Goal: Find specific page/section: Find specific page/section

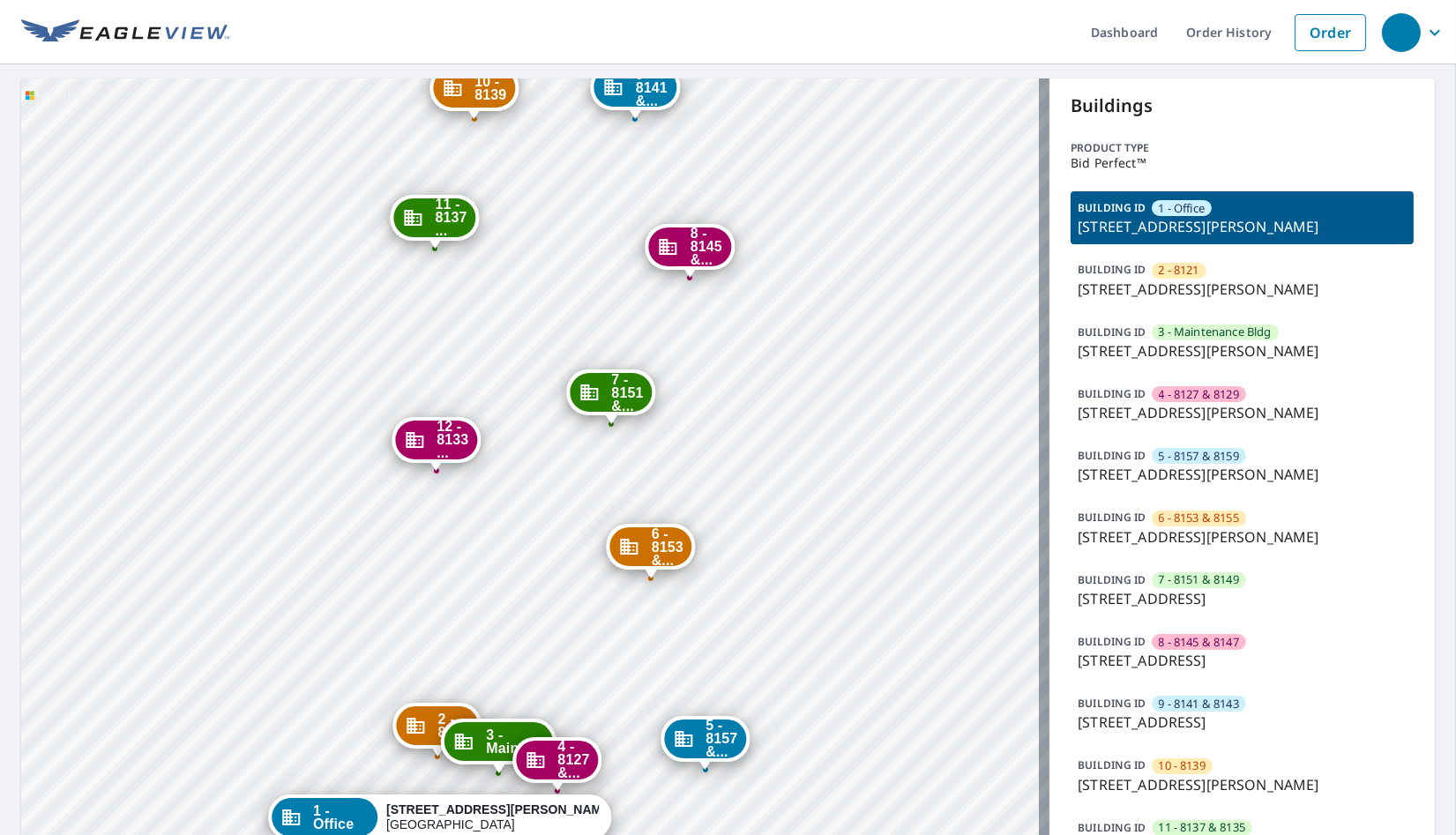
drag, startPoint x: 376, startPoint y: 536, endPoint x: 344, endPoint y: 509, distance: 41.9
click at [344, 509] on div "2 - 8121 2212 S Buckner Blvd Dallas, TX 75227 3 - Mainte... 8125 Barclay St Dal…" at bounding box center [535, 509] width 1029 height 862
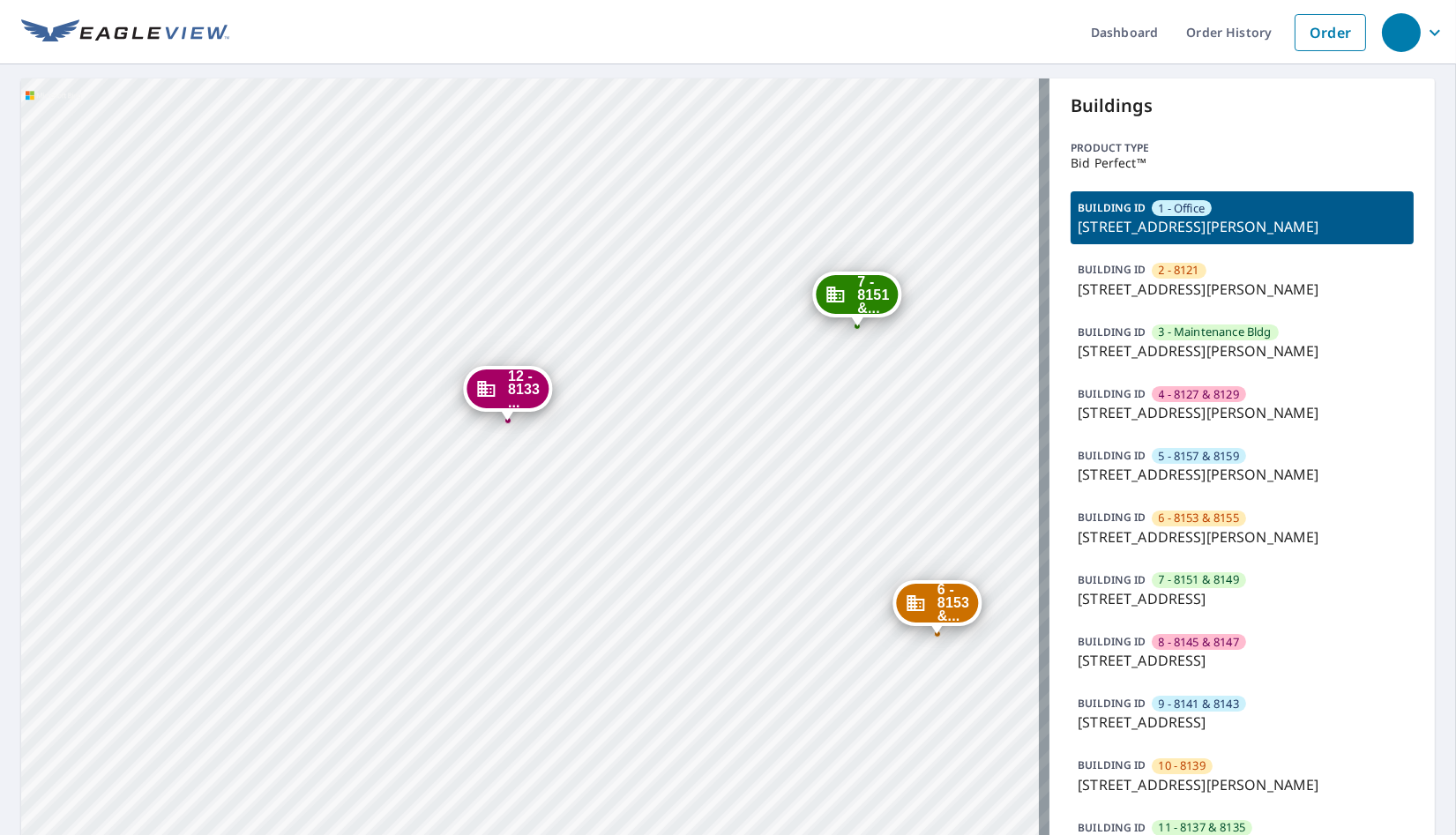
click at [398, 547] on div "2 - 8121 2212 S Buckner Blvd Dallas, TX 75227 3 - Mainte... 8125 Barclay St Dal…" at bounding box center [535, 509] width 1029 height 862
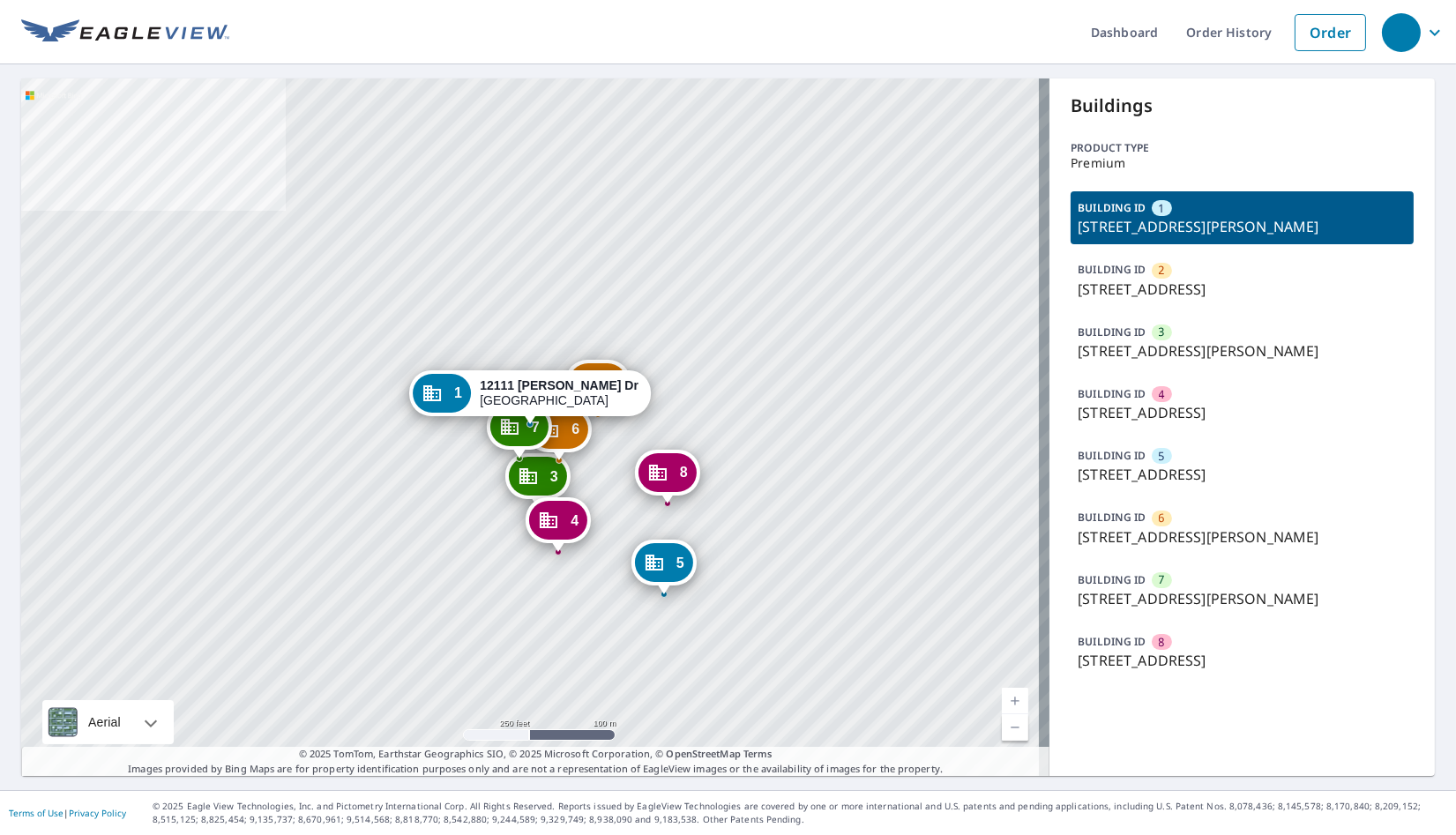
drag, startPoint x: 1175, startPoint y: 653, endPoint x: 1159, endPoint y: 651, distance: 16.1
click at [1175, 653] on p "6126 W Airport Blvd, Houston, TX, 77035" at bounding box center [1241, 660] width 329 height 21
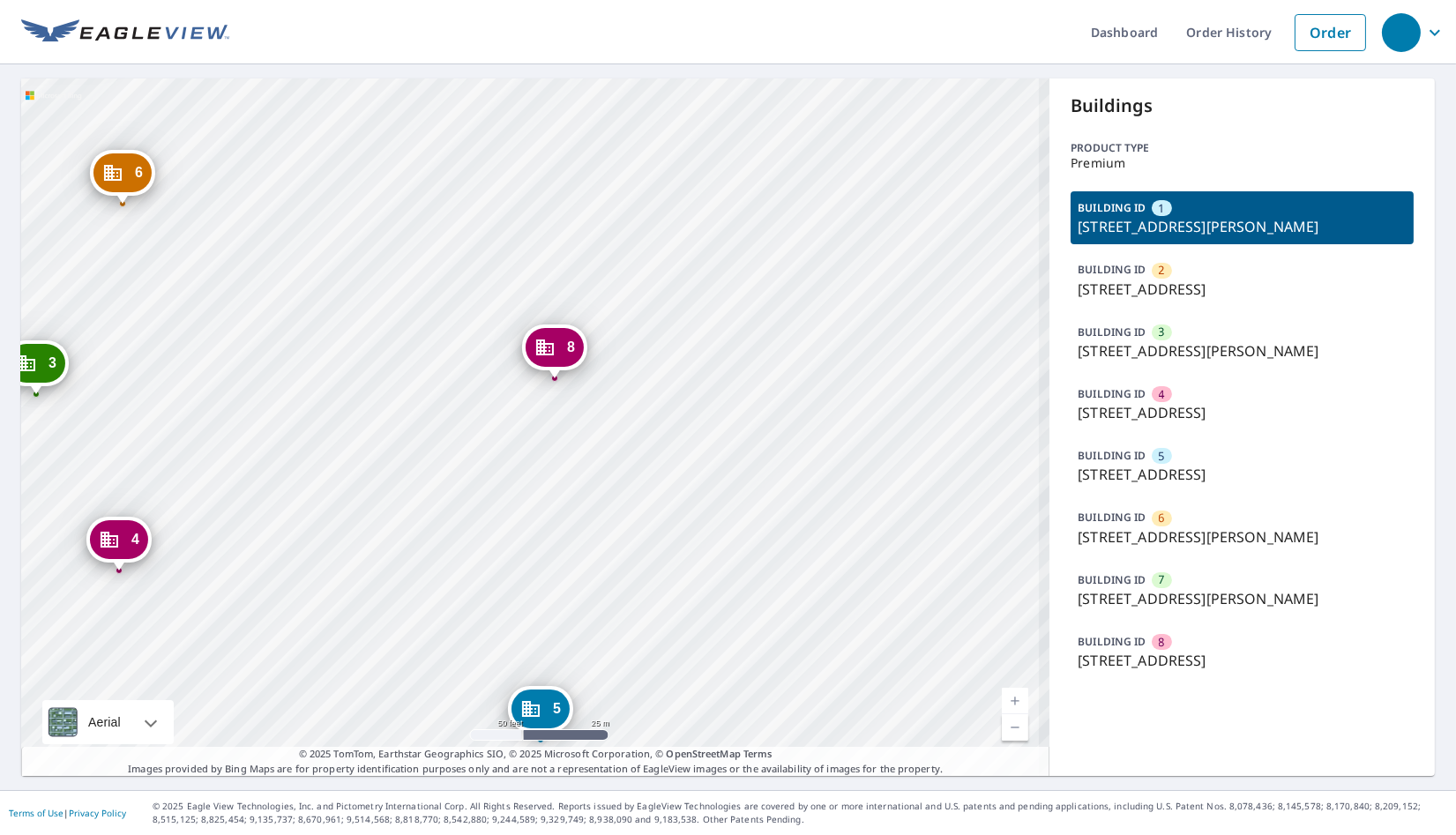
drag, startPoint x: 642, startPoint y: 498, endPoint x: 718, endPoint y: 537, distance: 85.4
click at [718, 537] on div "2 6169 Dryad Dr Houston, TX 77035 3 12141 Bob White Dr Houston, TX 77035 4 6208…" at bounding box center [535, 427] width 1029 height 698
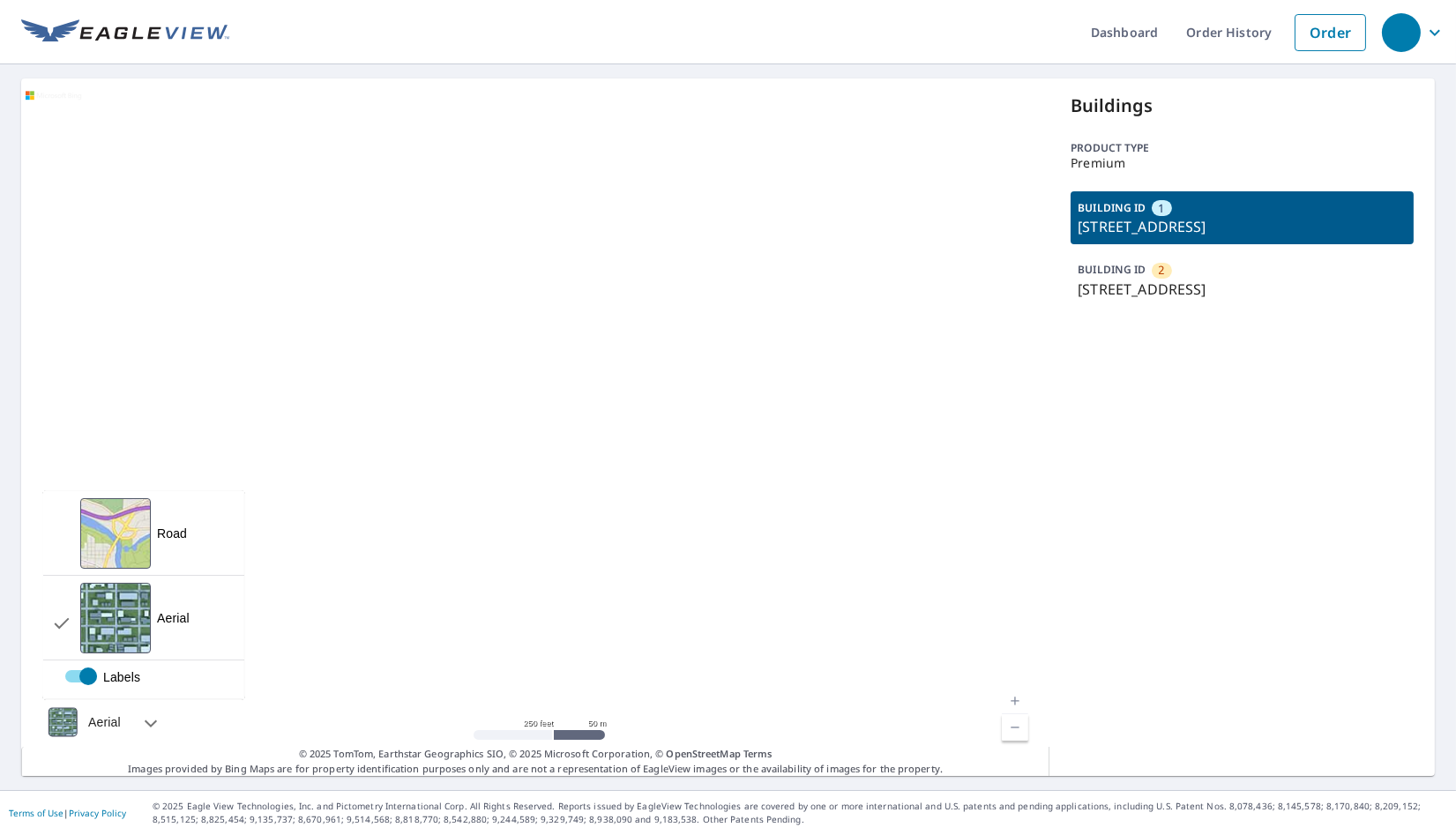
click at [57, 720] on div at bounding box center [62, 722] width 41 height 44
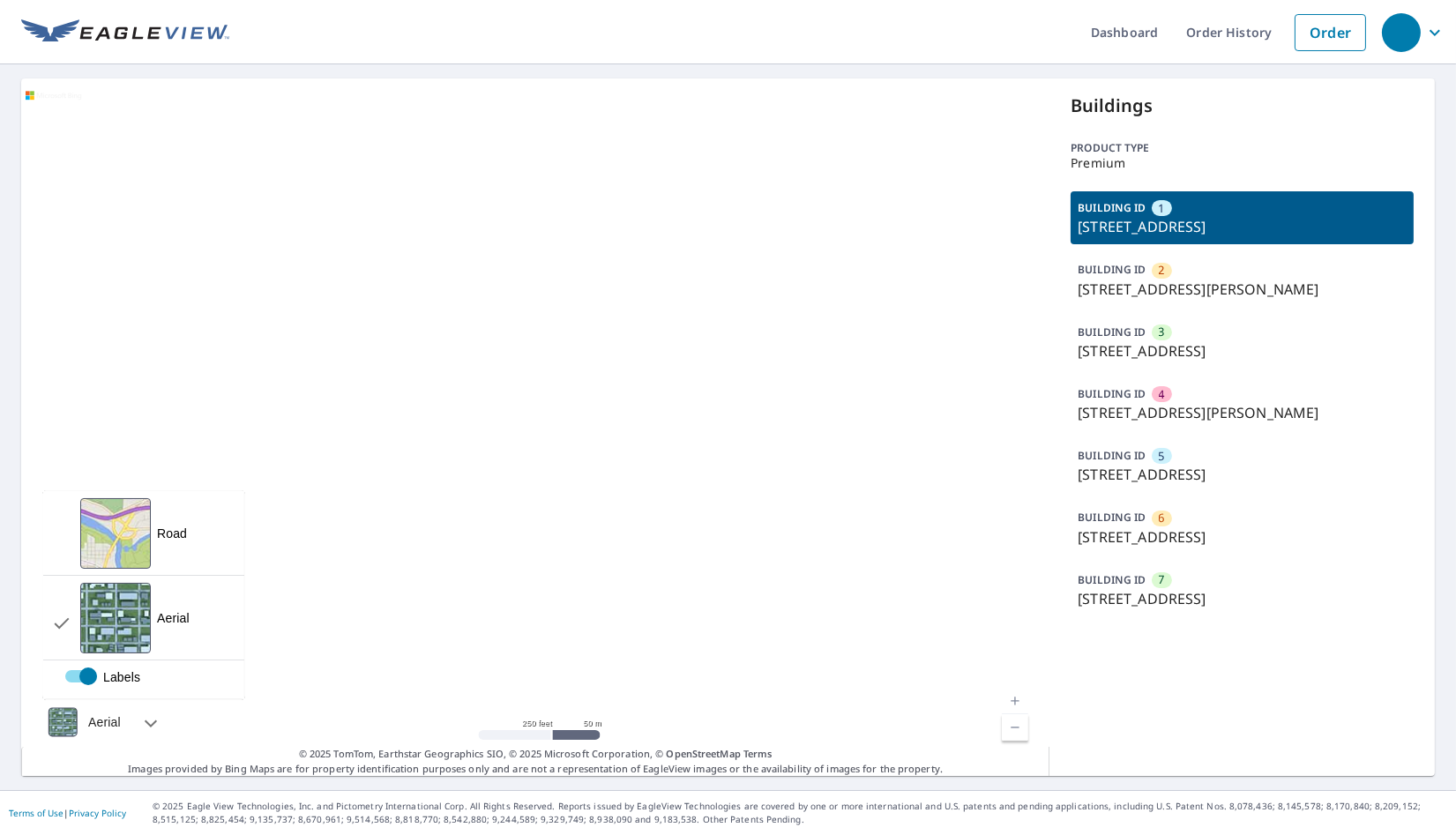
click at [49, 718] on div at bounding box center [62, 722] width 41 height 44
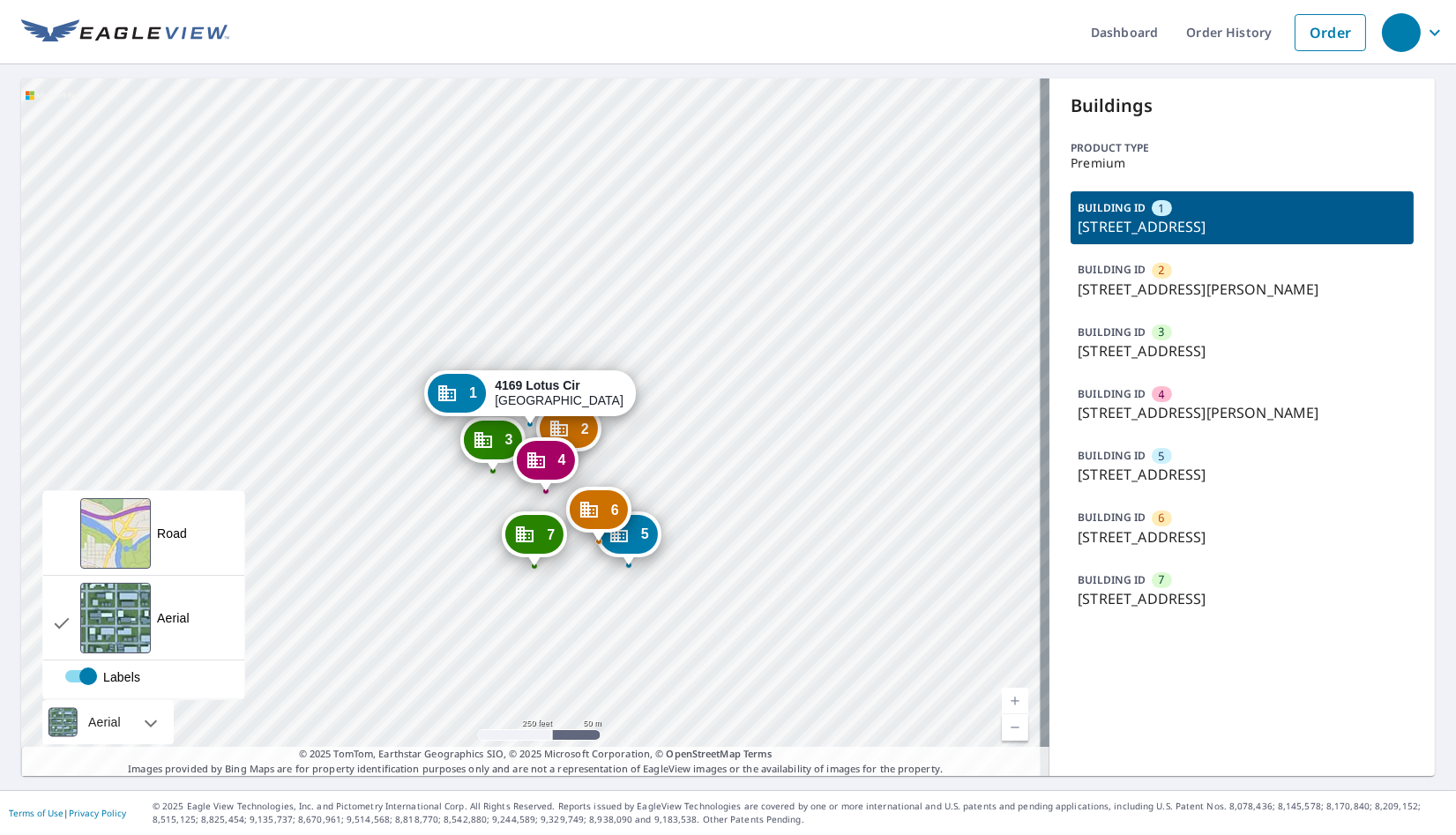
click at [69, 714] on div at bounding box center [62, 722] width 41 height 44
click at [67, 718] on div at bounding box center [62, 722] width 41 height 44
click at [64, 719] on div at bounding box center [62, 722] width 41 height 44
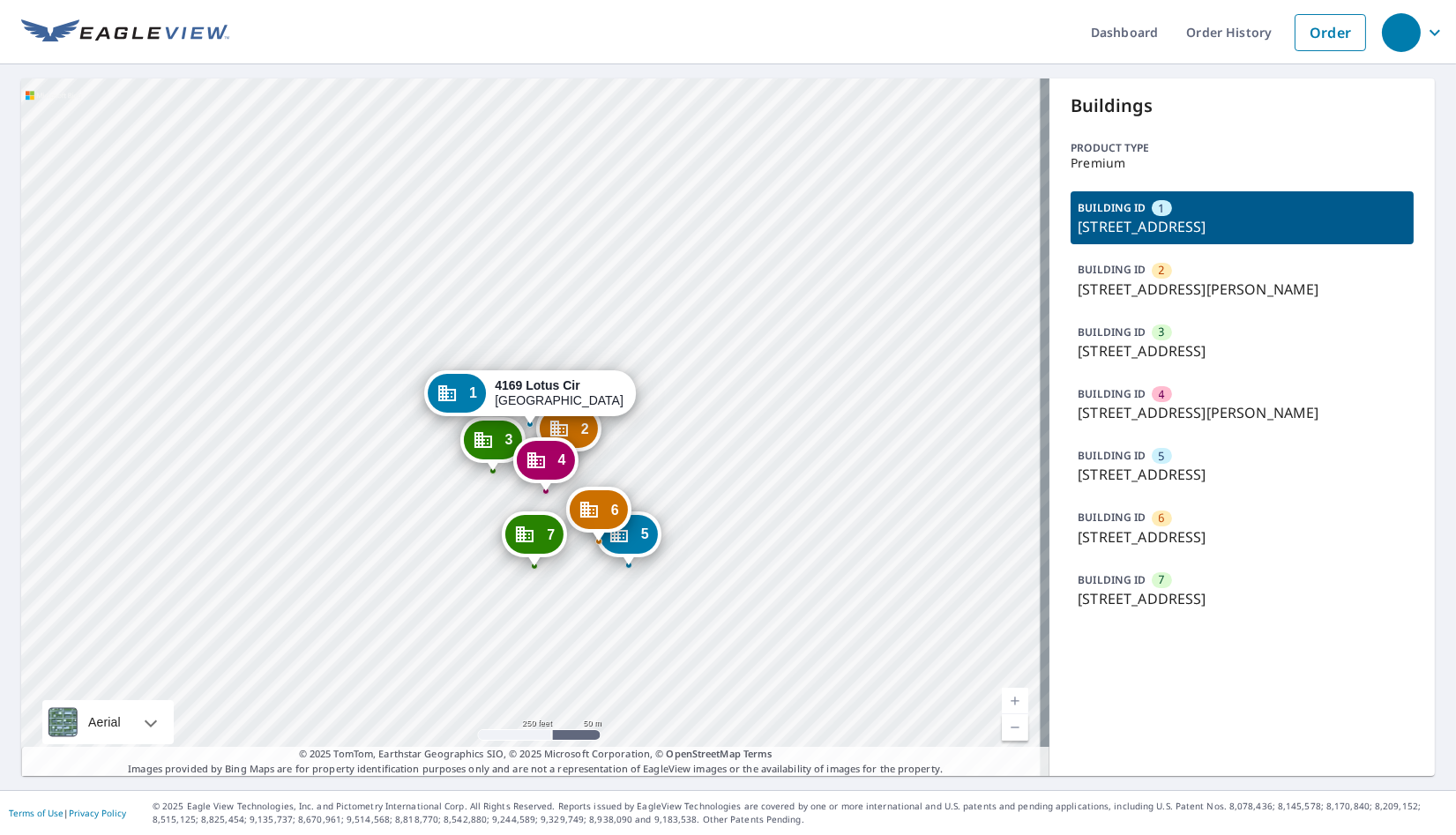
click at [64, 719] on div at bounding box center [62, 722] width 41 height 44
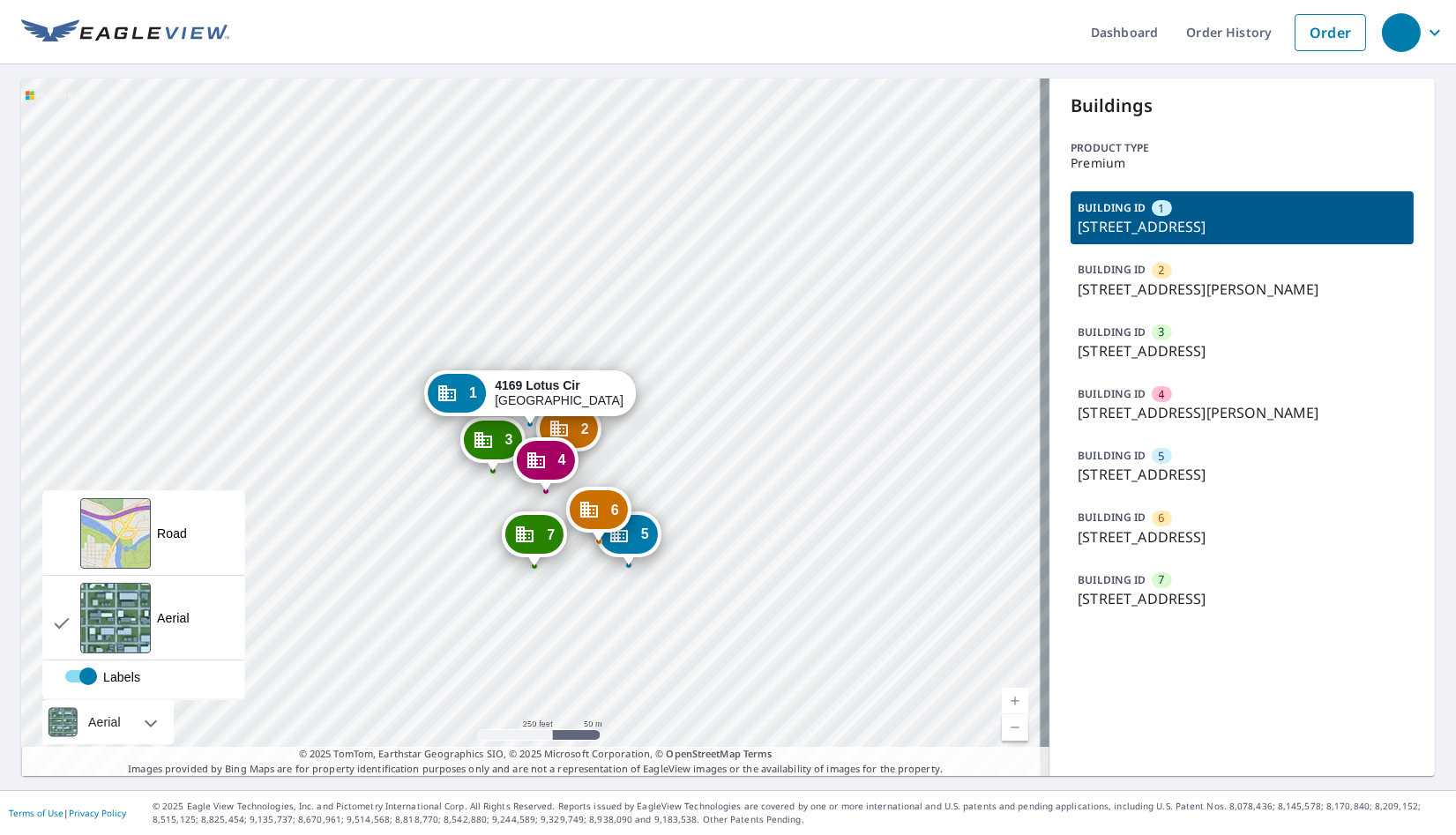
click at [79, 669] on label "Labels" at bounding box center [183, 669] width 236 height 0
checkbox input "true"
click at [119, 619] on div "View aerial and more..." at bounding box center [115, 619] width 70 height 70
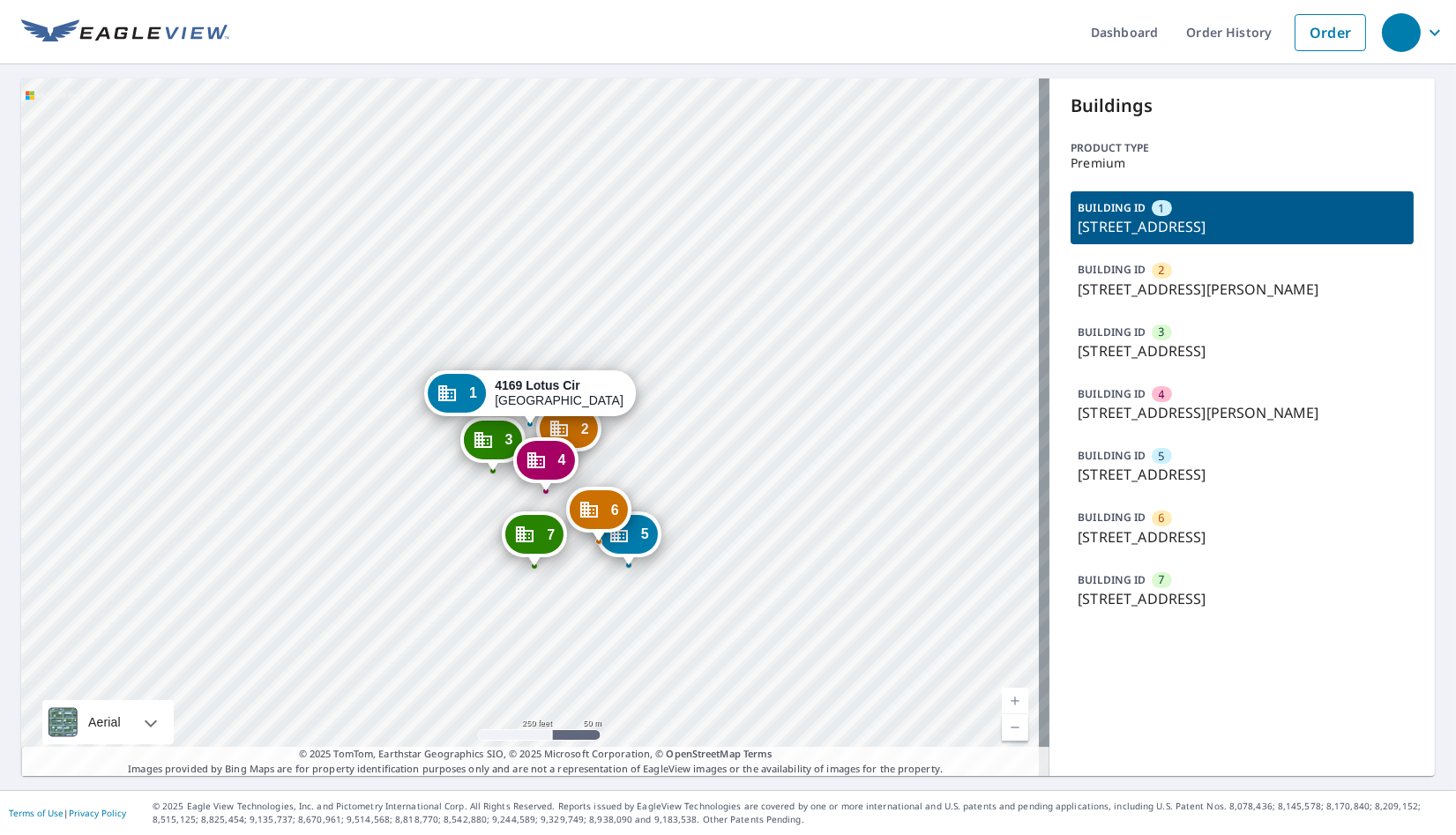
drag, startPoint x: 492, startPoint y: 552, endPoint x: 424, endPoint y: 407, distance: 160.2
click at [419, 400] on div "2 [STREET_ADDRESS][PERSON_NAME] 3 [STREET_ADDRESS] 4 8039 [PERSON_NAME][GEOGRAP…" at bounding box center [535, 427] width 1029 height 698
click at [478, 404] on div "1" at bounding box center [456, 393] width 59 height 39
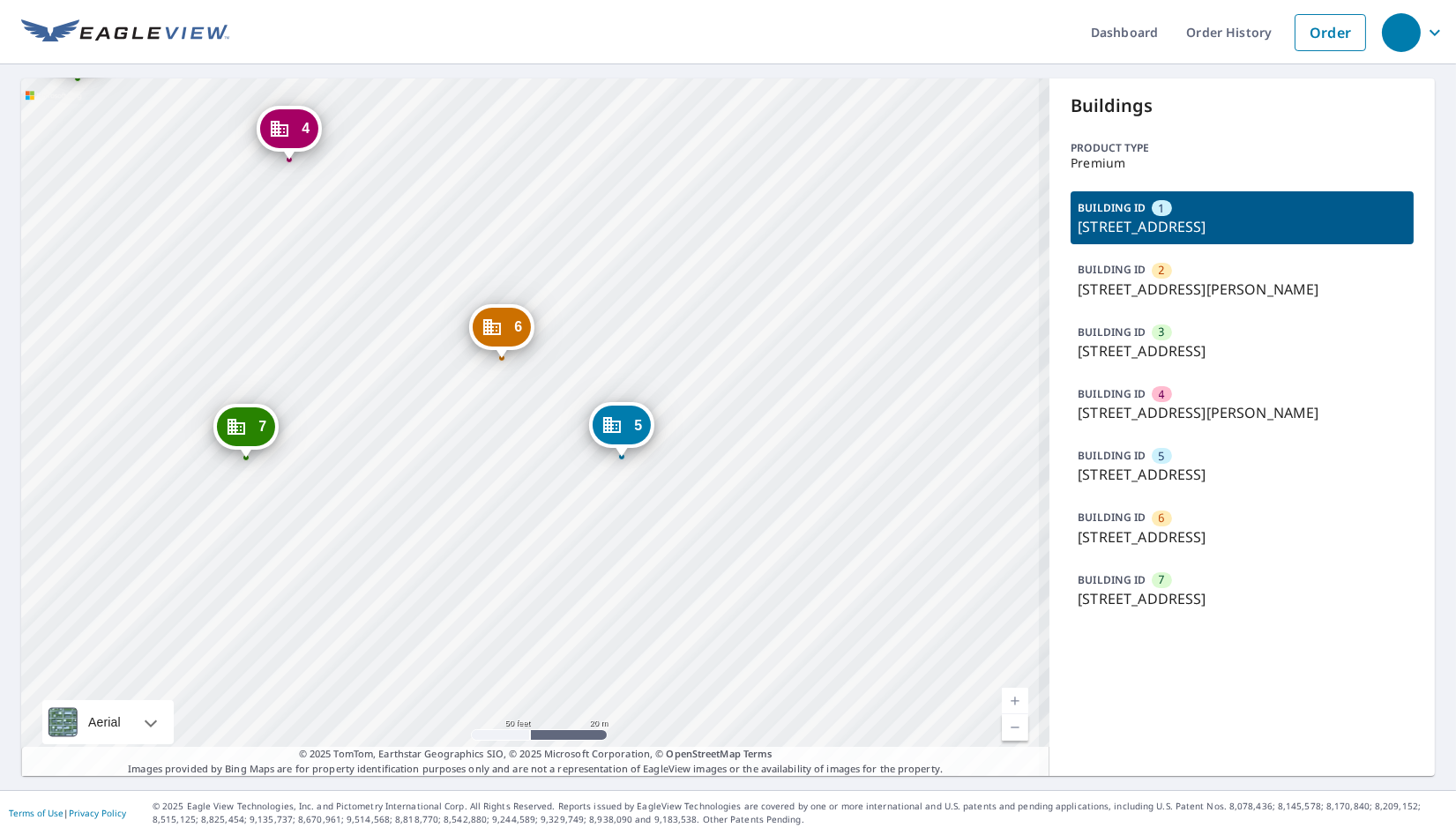
drag, startPoint x: 551, startPoint y: 571, endPoint x: 389, endPoint y: 463, distance: 194.7
click at [389, 463] on div "2 [STREET_ADDRESS][PERSON_NAME] 3 [STREET_ADDRESS] 4 8039 [PERSON_NAME][GEOGRAP…" at bounding box center [535, 427] width 1029 height 698
